Goal: Task Accomplishment & Management: Use online tool/utility

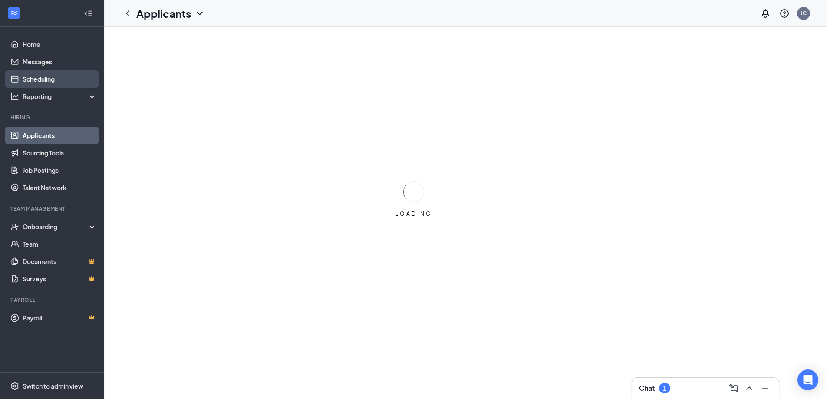
click at [49, 78] on link "Scheduling" at bounding box center [60, 78] width 74 height 17
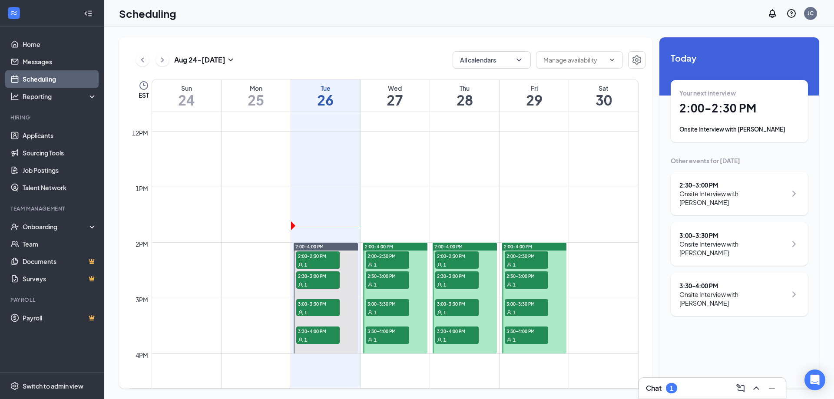
scroll to position [651, 0]
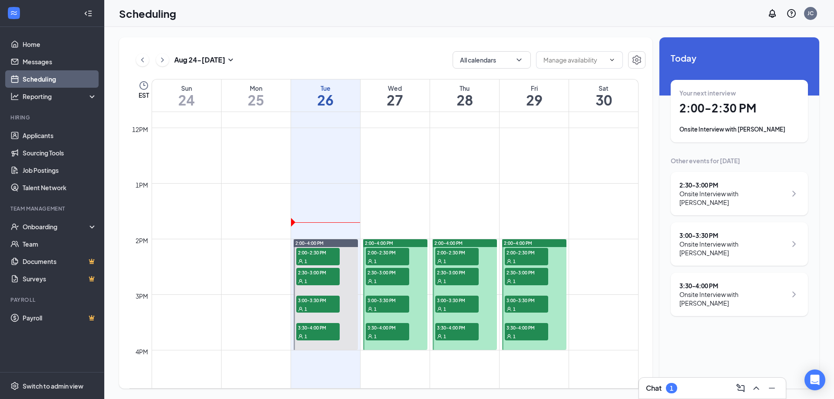
click at [392, 88] on div "Wed" at bounding box center [394, 88] width 69 height 9
click at [353, 98] on h1 "26" at bounding box center [325, 99] width 69 height 15
click at [412, 103] on h1 "27" at bounding box center [394, 99] width 69 height 15
click at [469, 94] on h1 "28" at bounding box center [464, 99] width 69 height 15
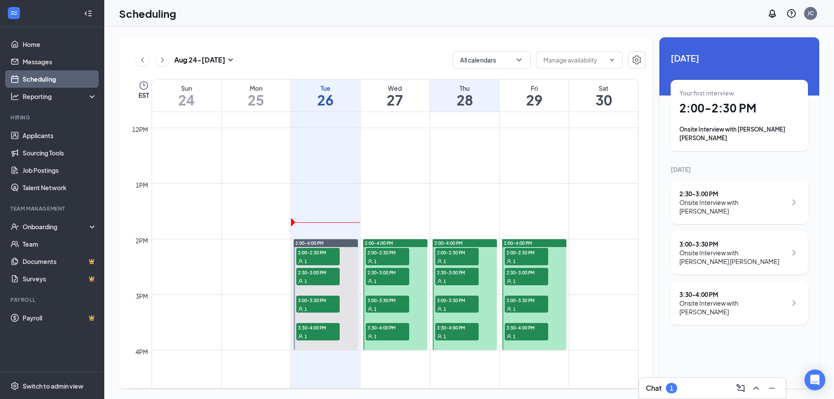
click at [532, 94] on h1 "29" at bounding box center [533, 99] width 69 height 15
